Goal: Navigation & Orientation: Find specific page/section

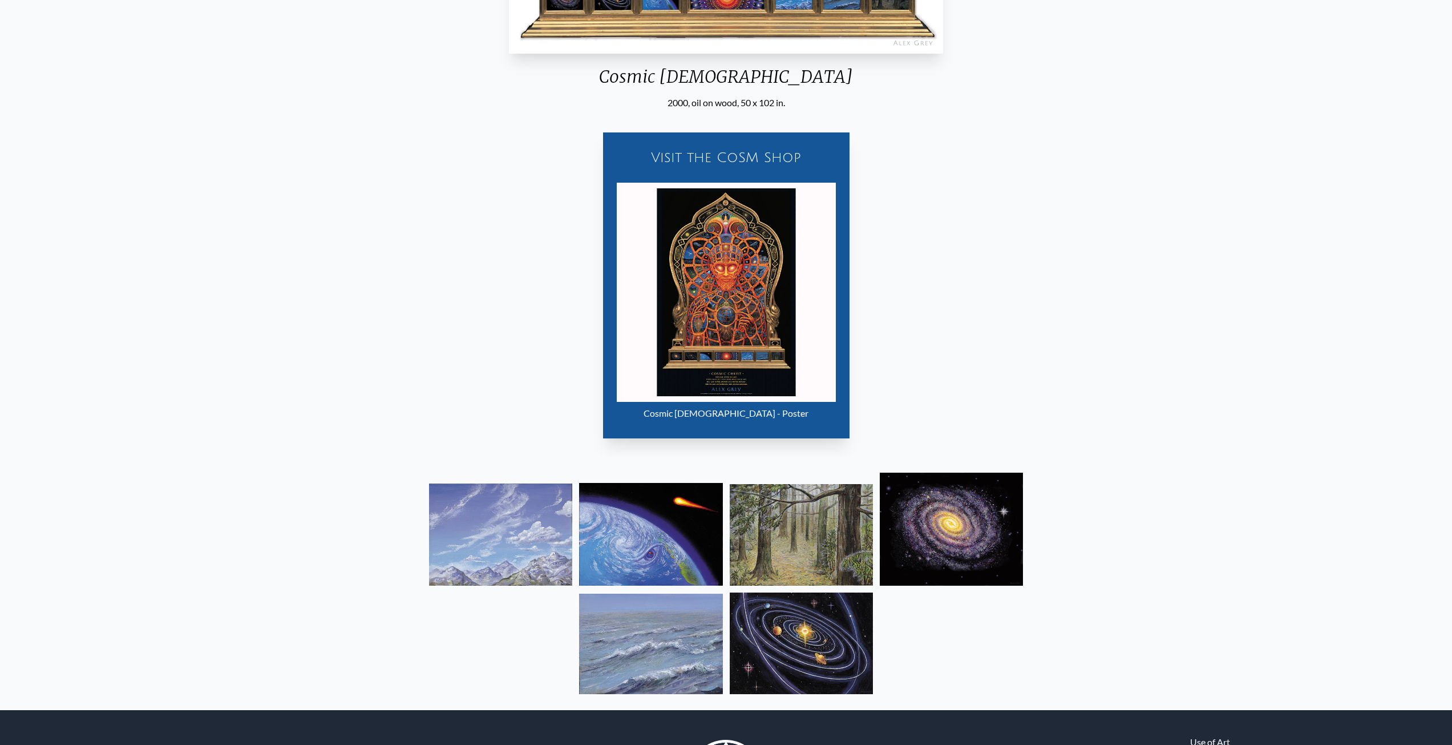
scroll to position [748, 0]
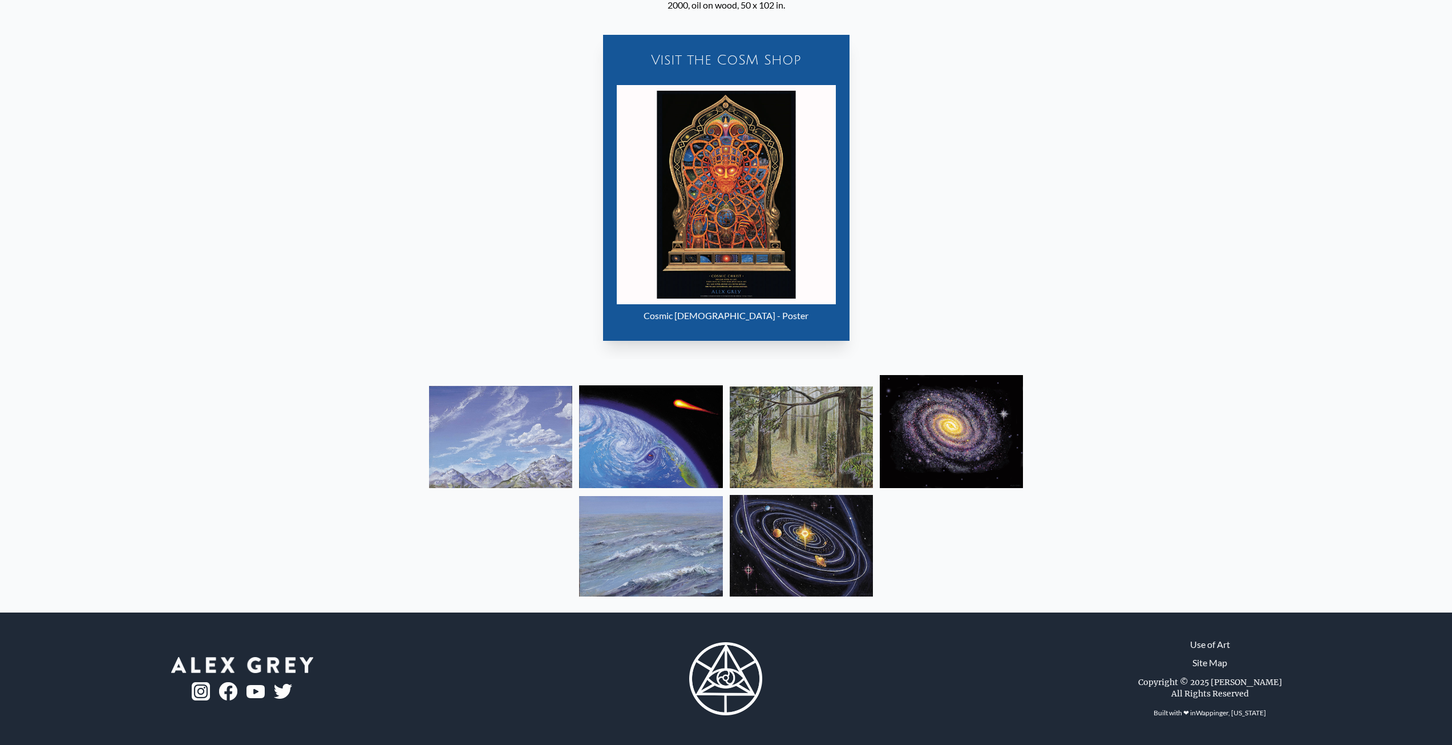
click at [512, 439] on img at bounding box center [500, 437] width 143 height 102
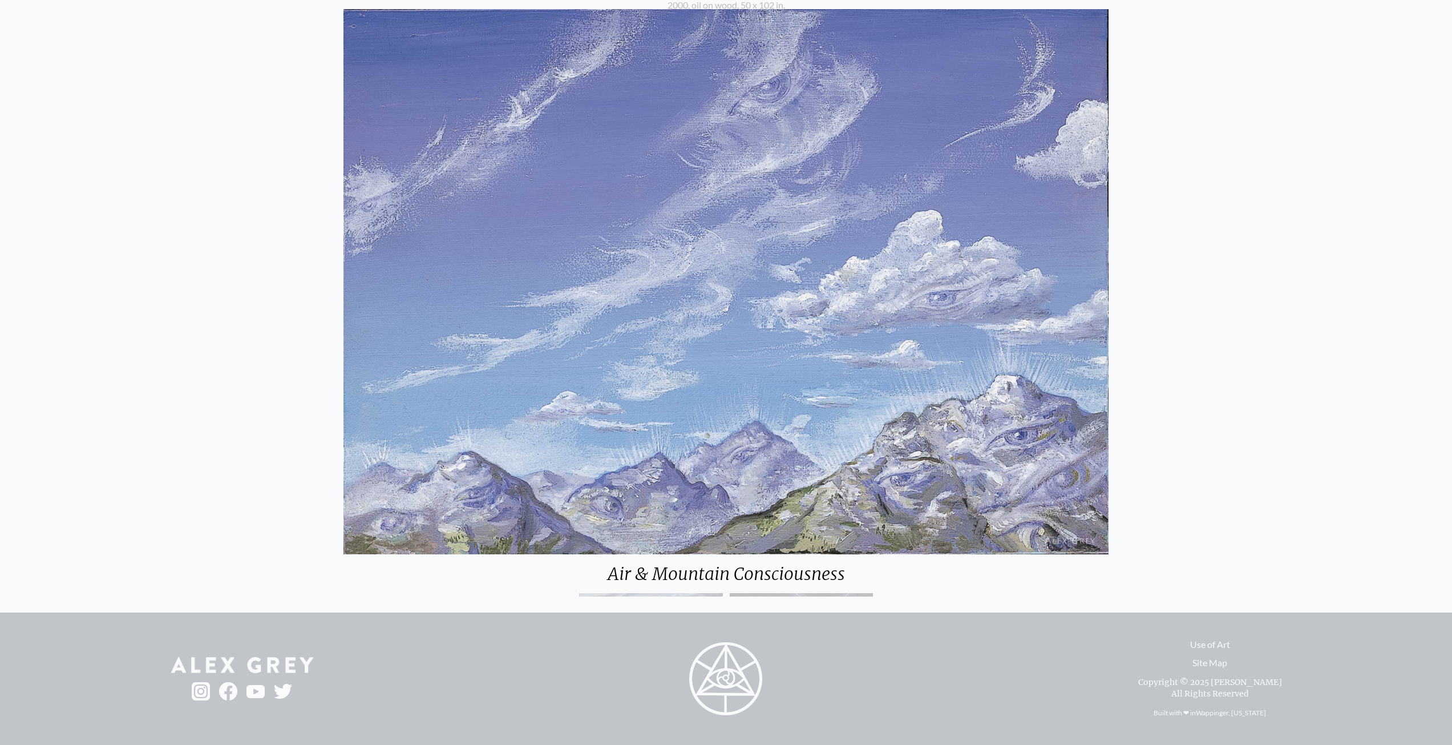
click at [610, 423] on img at bounding box center [725, 281] width 765 height 545
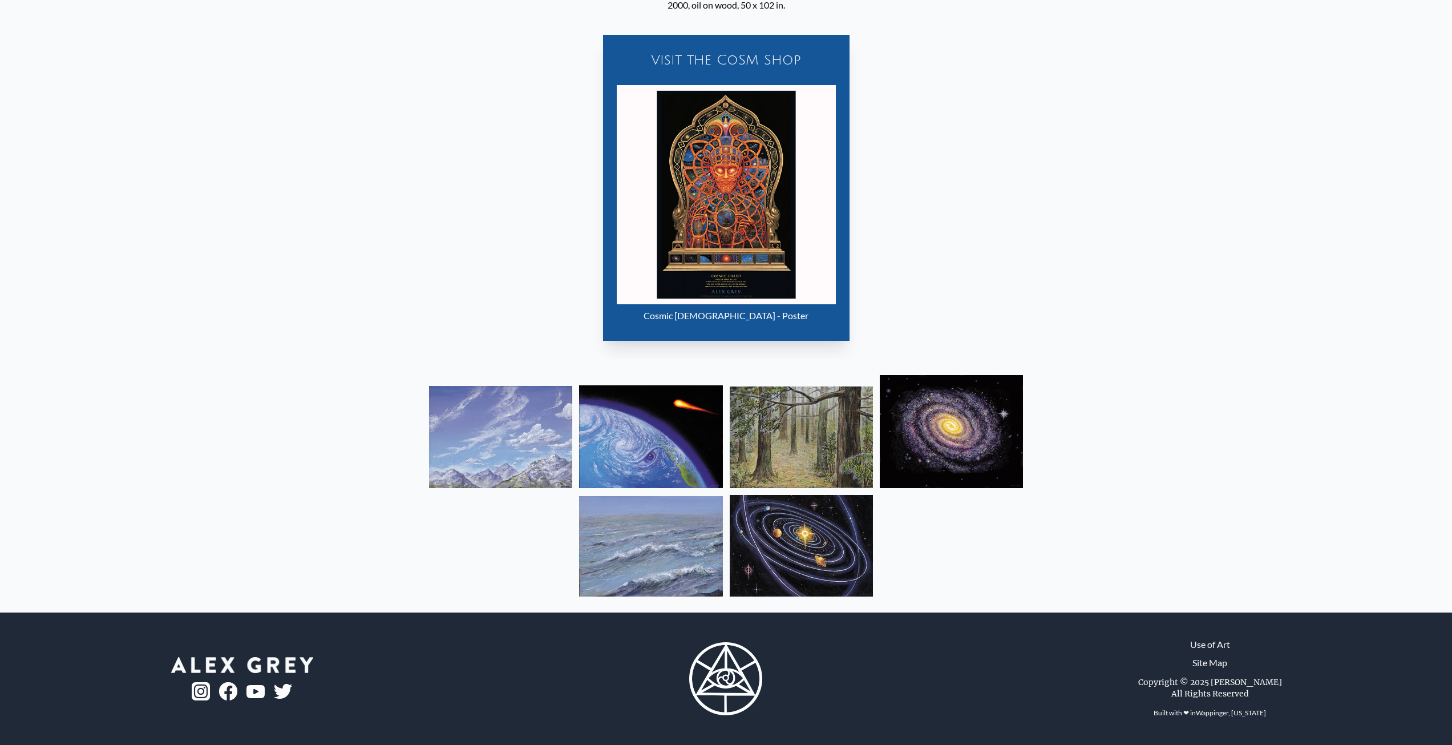
click at [642, 450] on img at bounding box center [650, 436] width 143 height 103
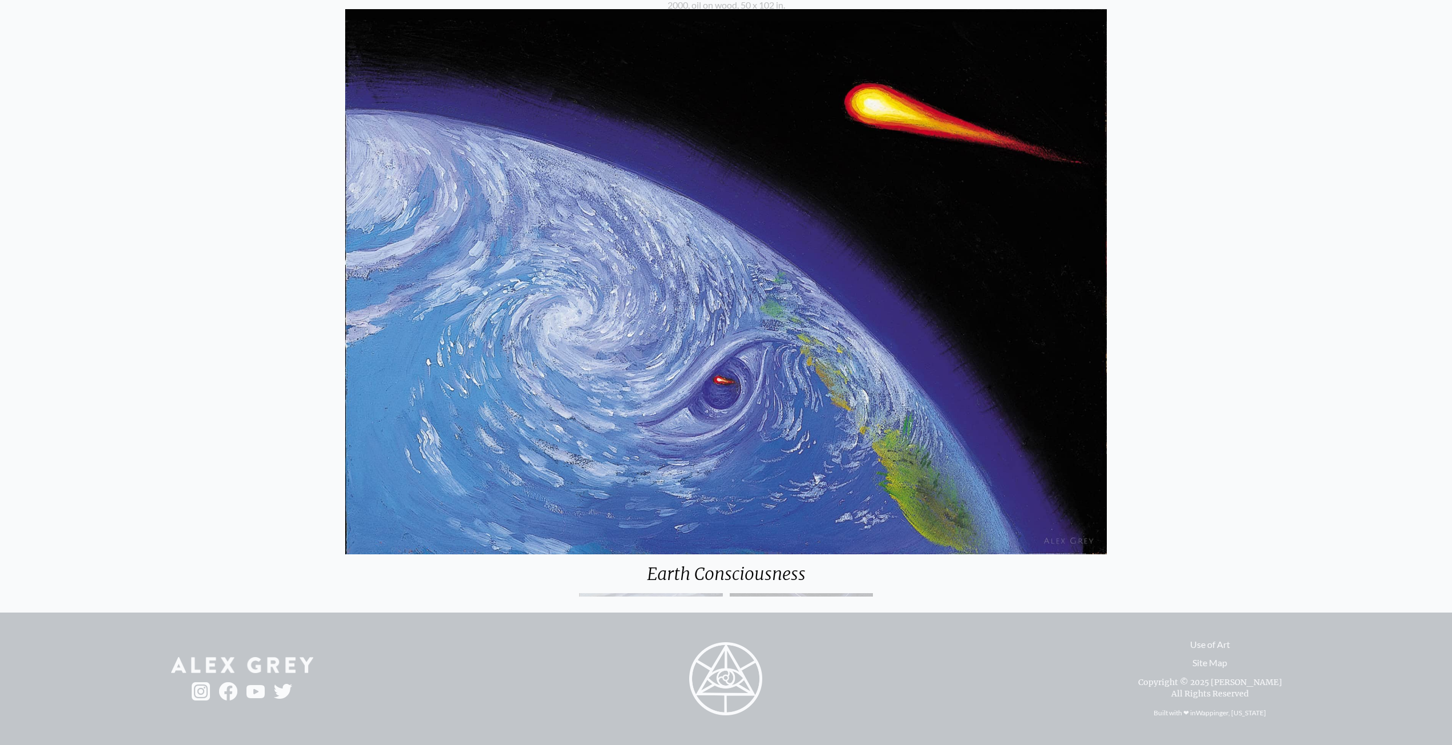
drag, startPoint x: 181, startPoint y: 259, endPoint x: 185, endPoint y: 160, distance: 98.8
click at [179, 255] on div "Earth Consciousness" at bounding box center [726, 372] width 1452 height 745
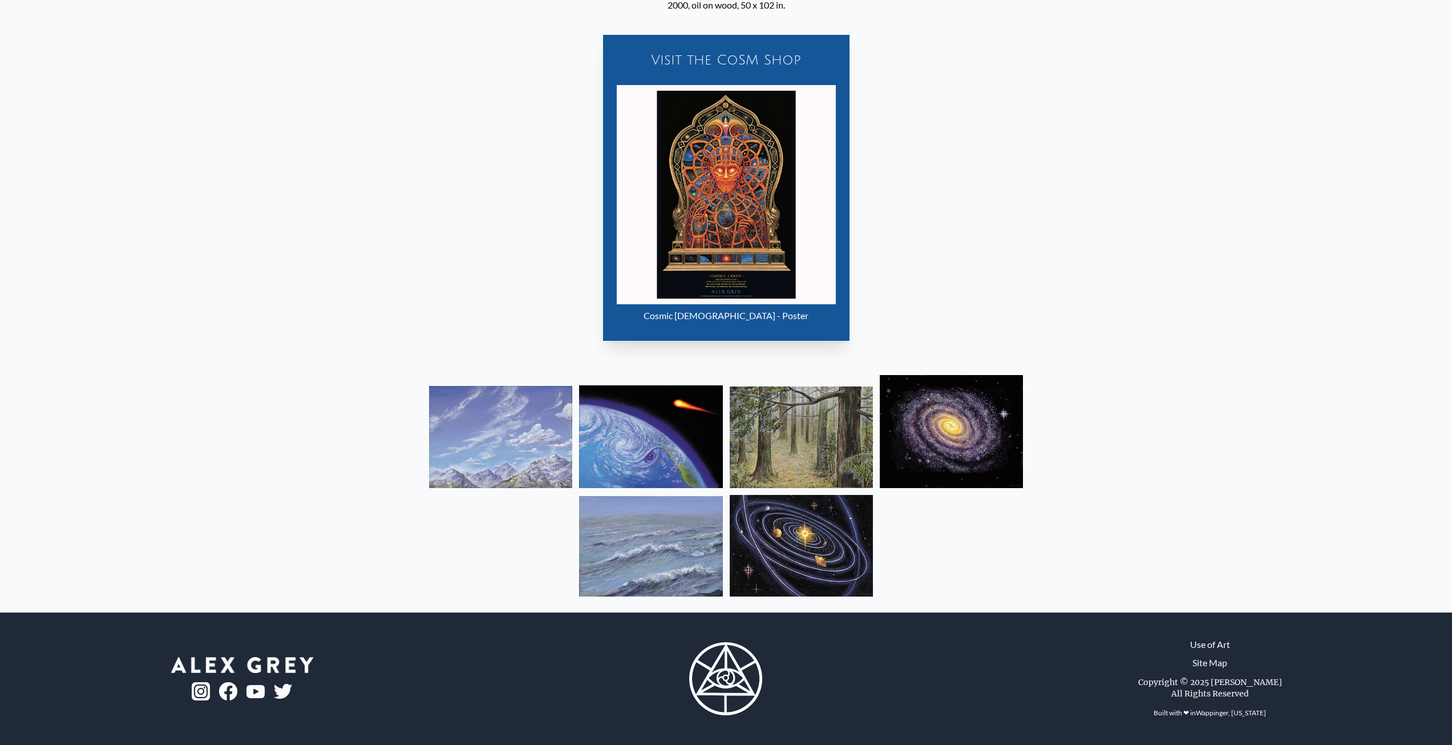
scroll to position [0, 0]
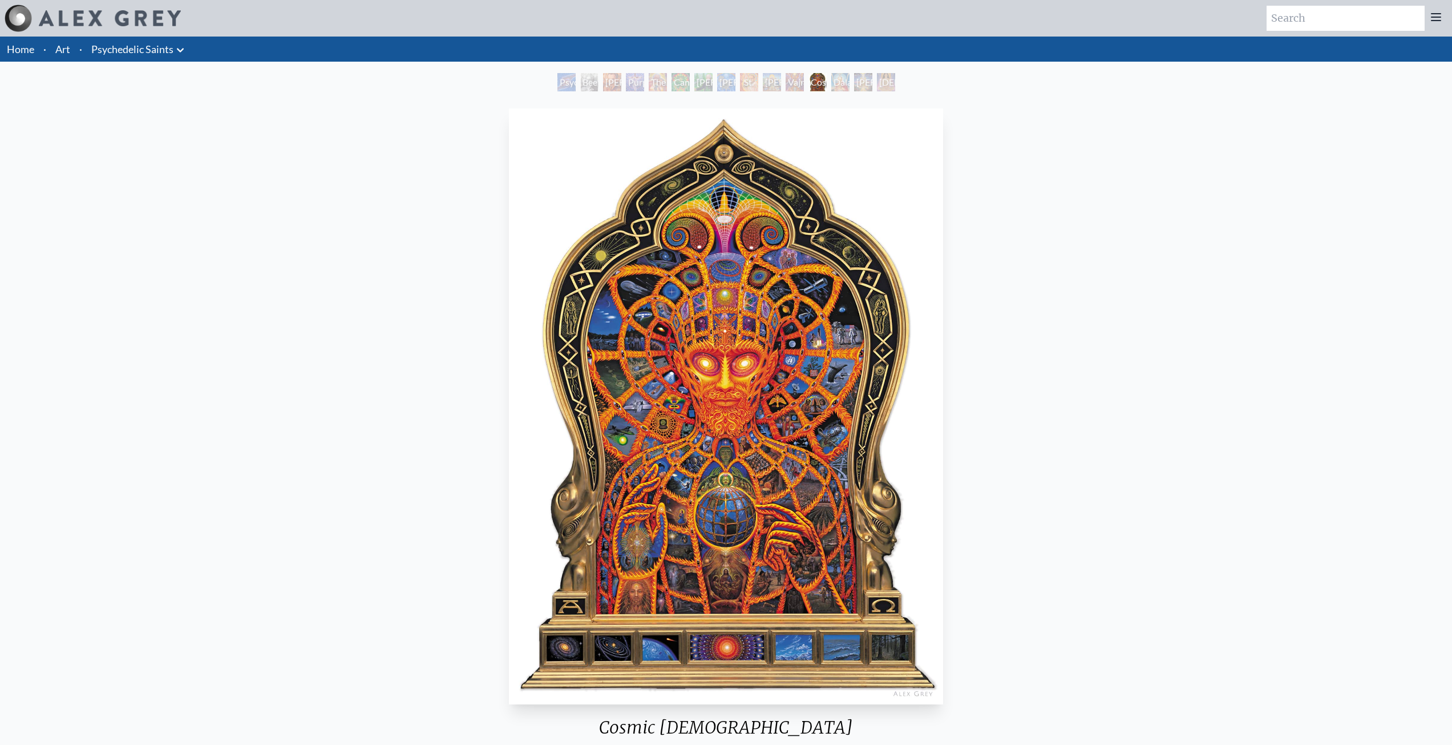
click at [68, 50] on link "Art" at bounding box center [62, 49] width 15 height 16
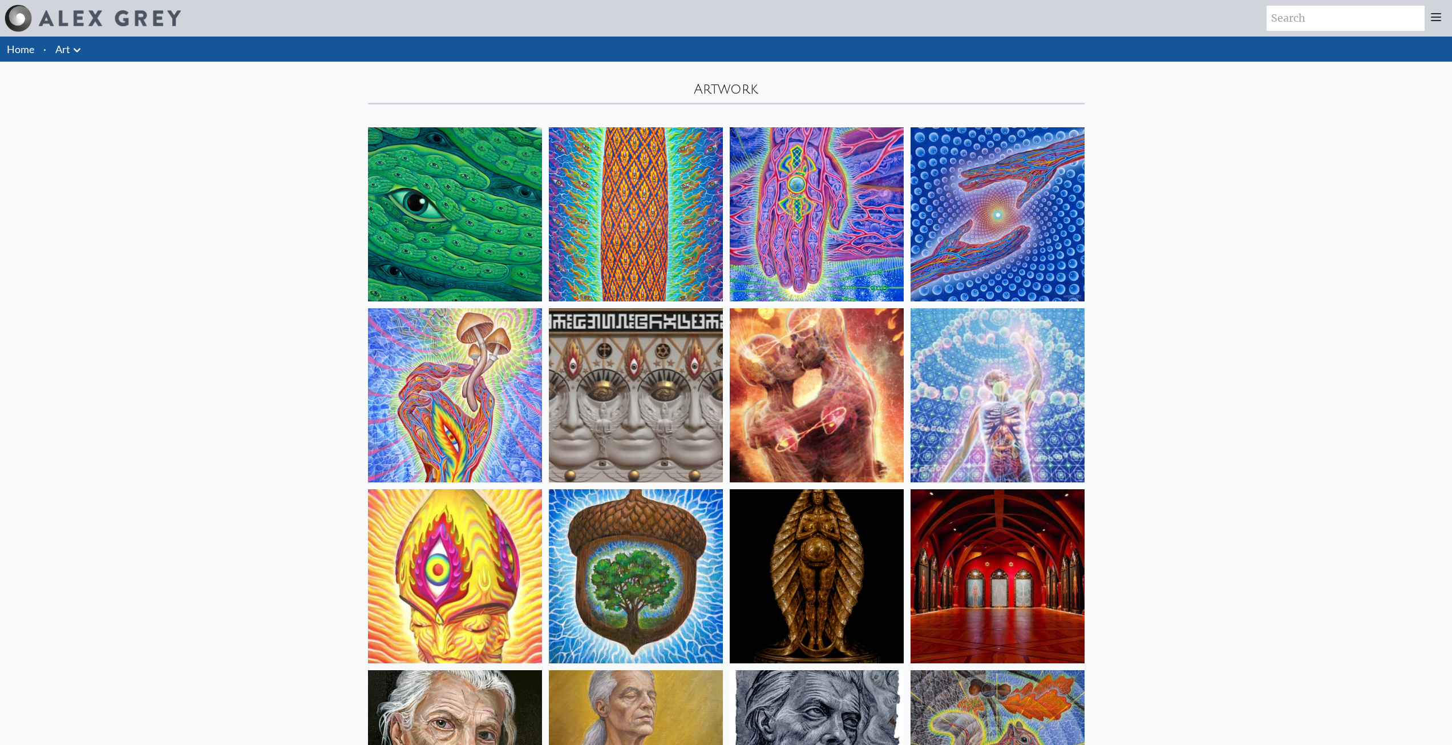
click at [18, 51] on link "Home" at bounding box center [20, 49] width 27 height 13
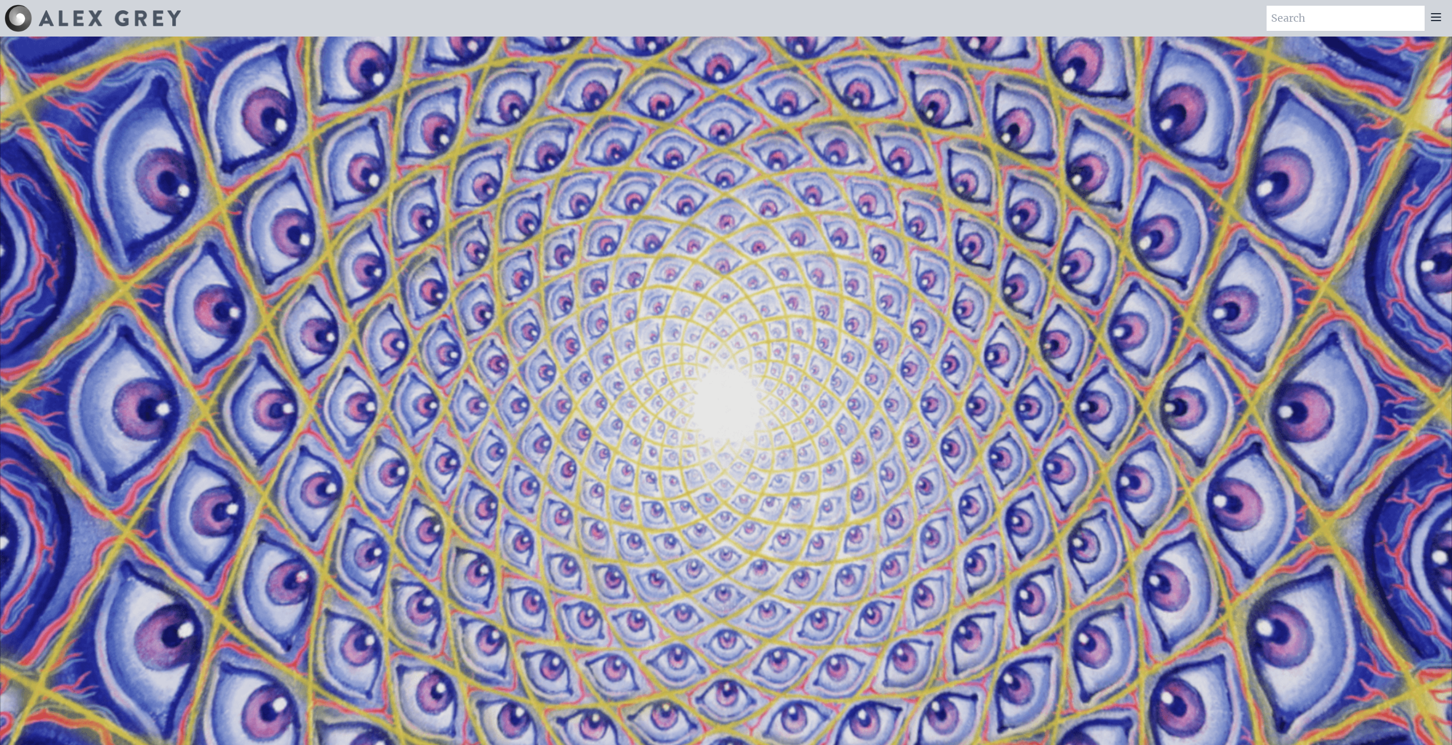
click at [1441, 18] on icon at bounding box center [1436, 17] width 14 height 14
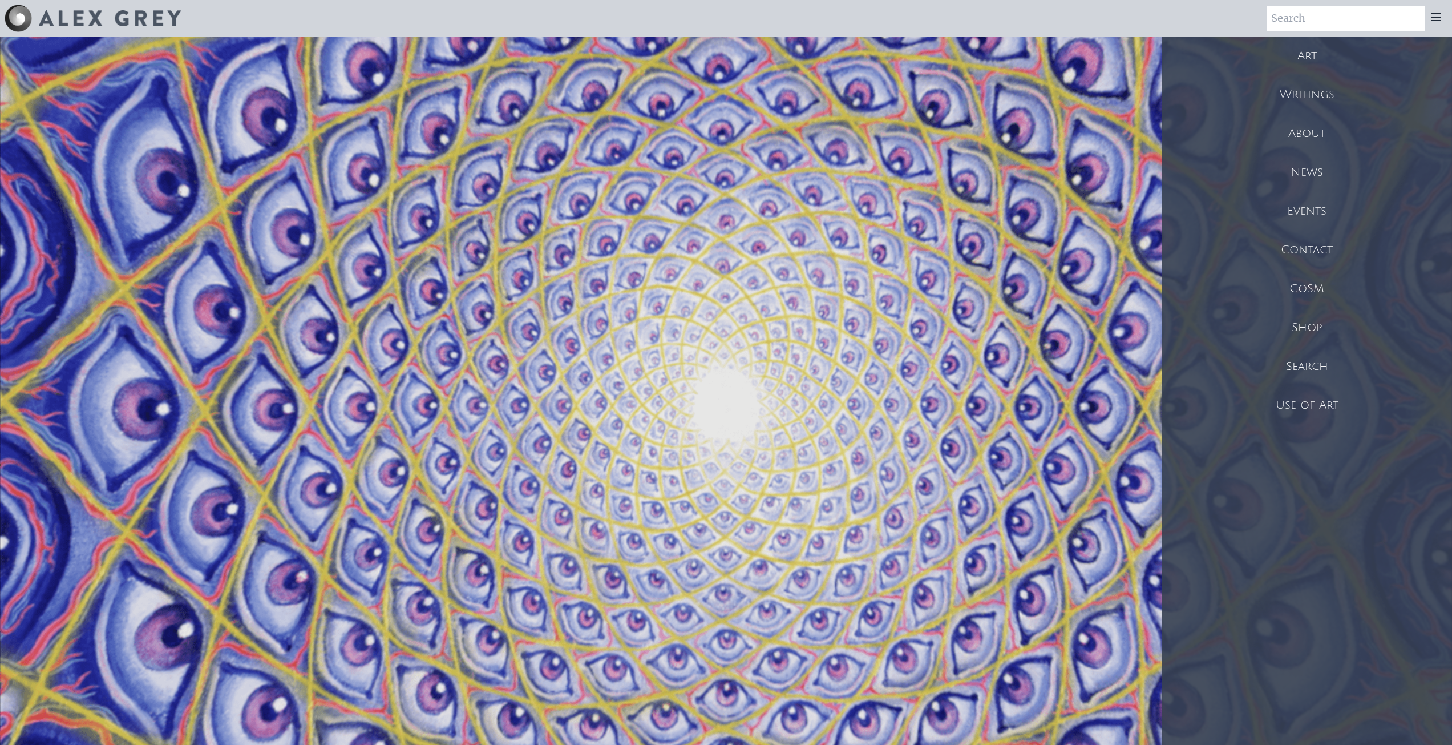
click at [1319, 326] on div "Shop" at bounding box center [1307, 327] width 290 height 39
